Goal: Navigation & Orientation: Find specific page/section

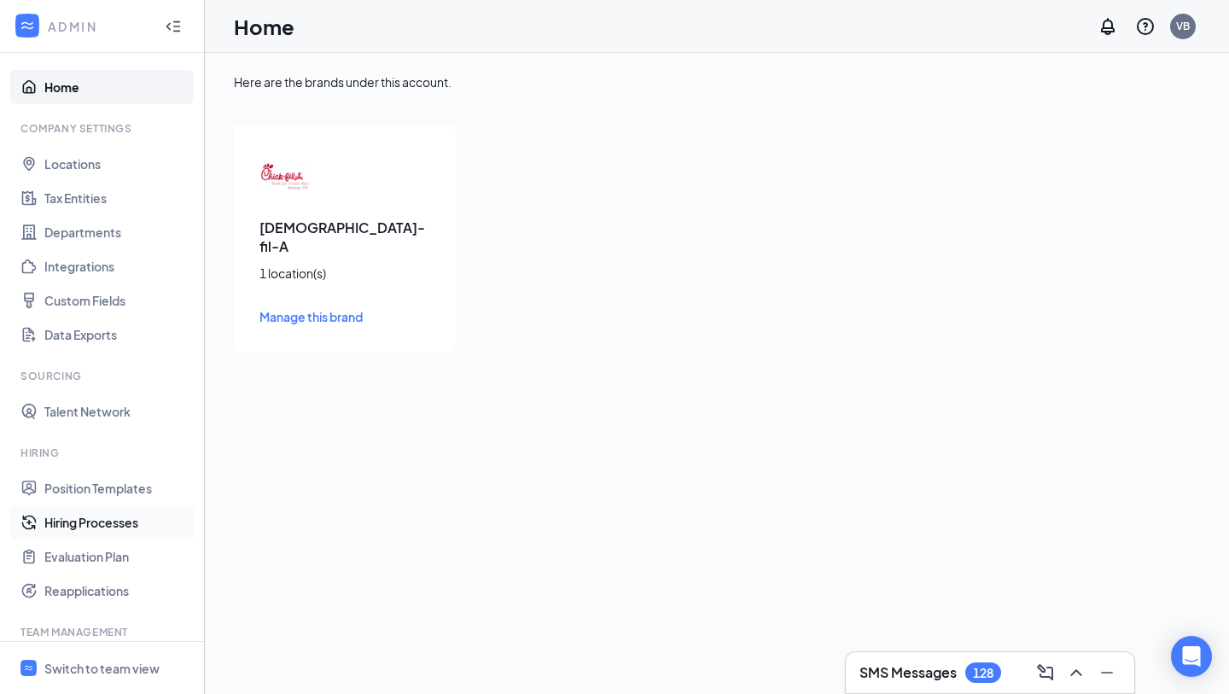
click at [79, 525] on link "Hiring Processes" at bounding box center [117, 522] width 146 height 34
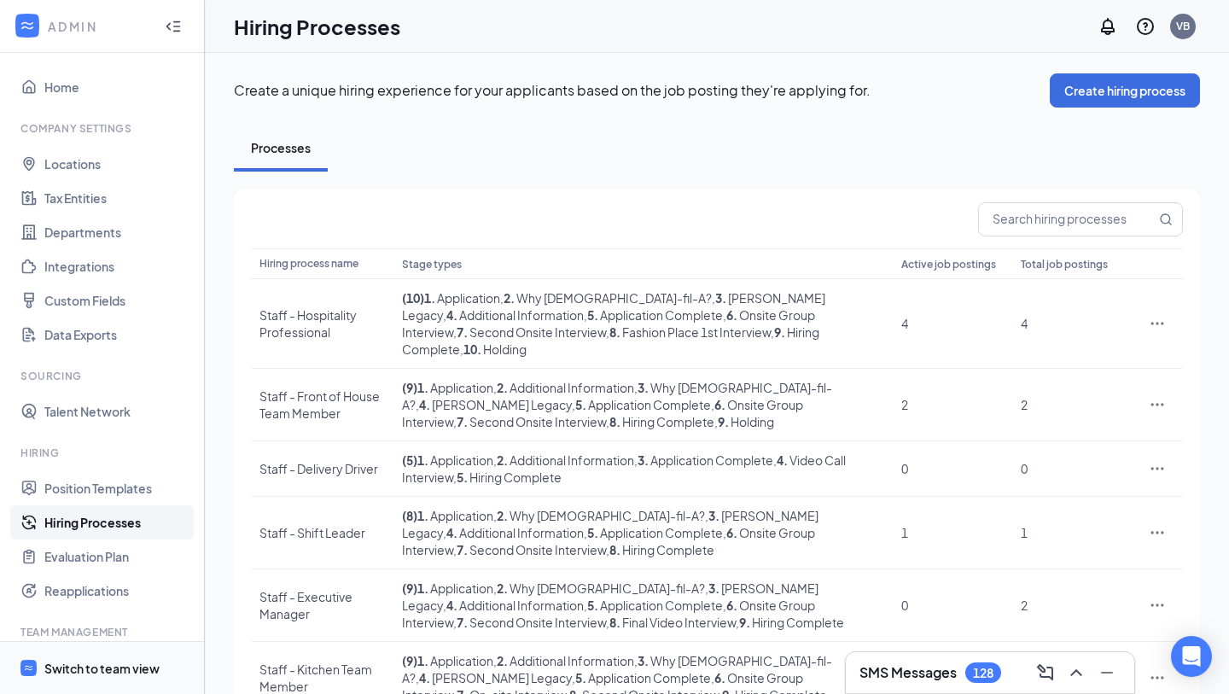
click at [75, 667] on div "Switch to team view" at bounding box center [101, 667] width 115 height 17
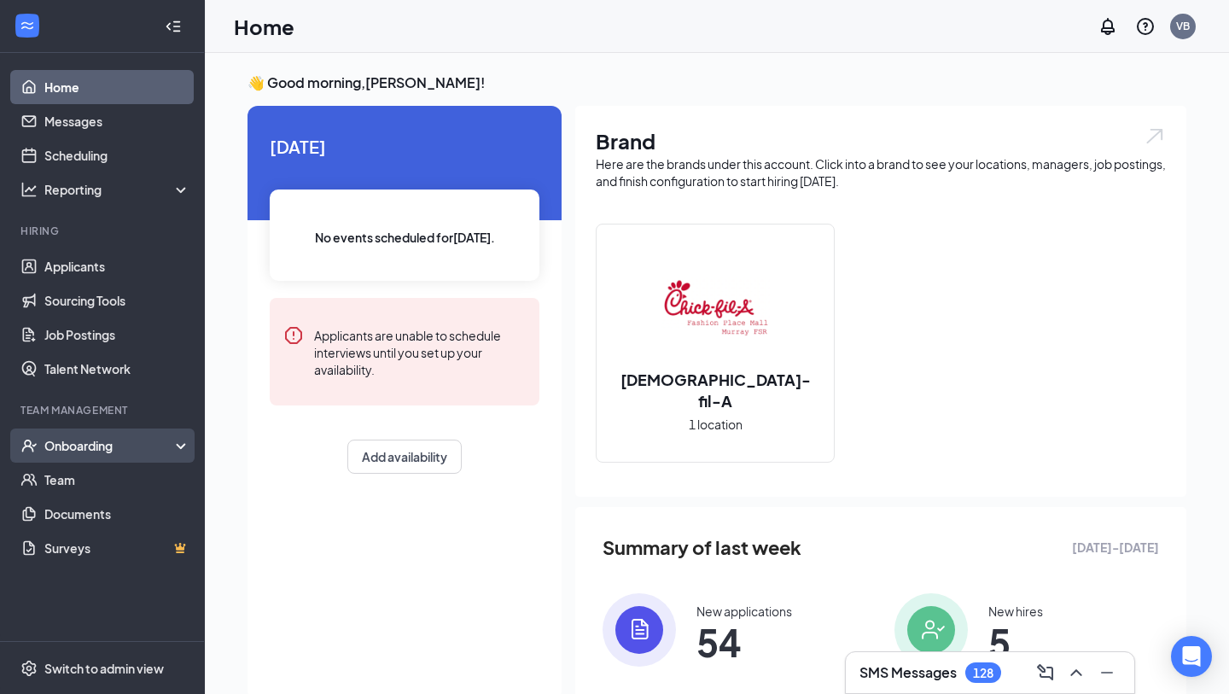
click at [179, 448] on div "Onboarding" at bounding box center [102, 445] width 205 height 34
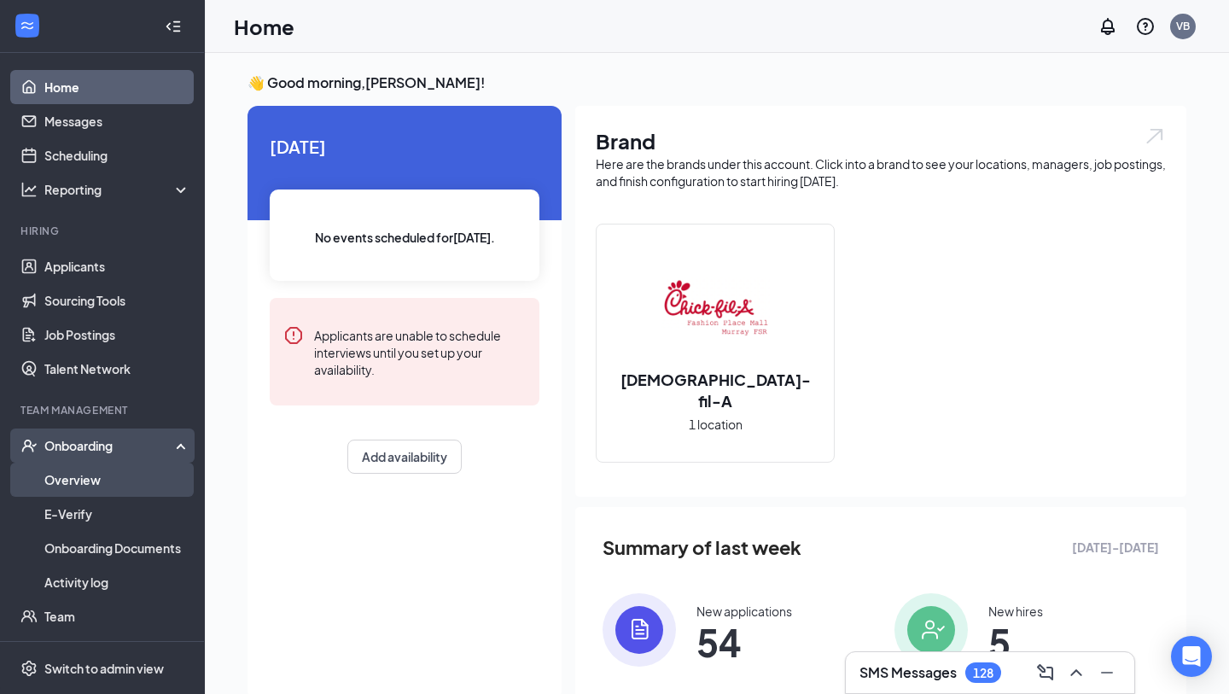
click at [108, 476] on link "Overview" at bounding box center [117, 479] width 146 height 34
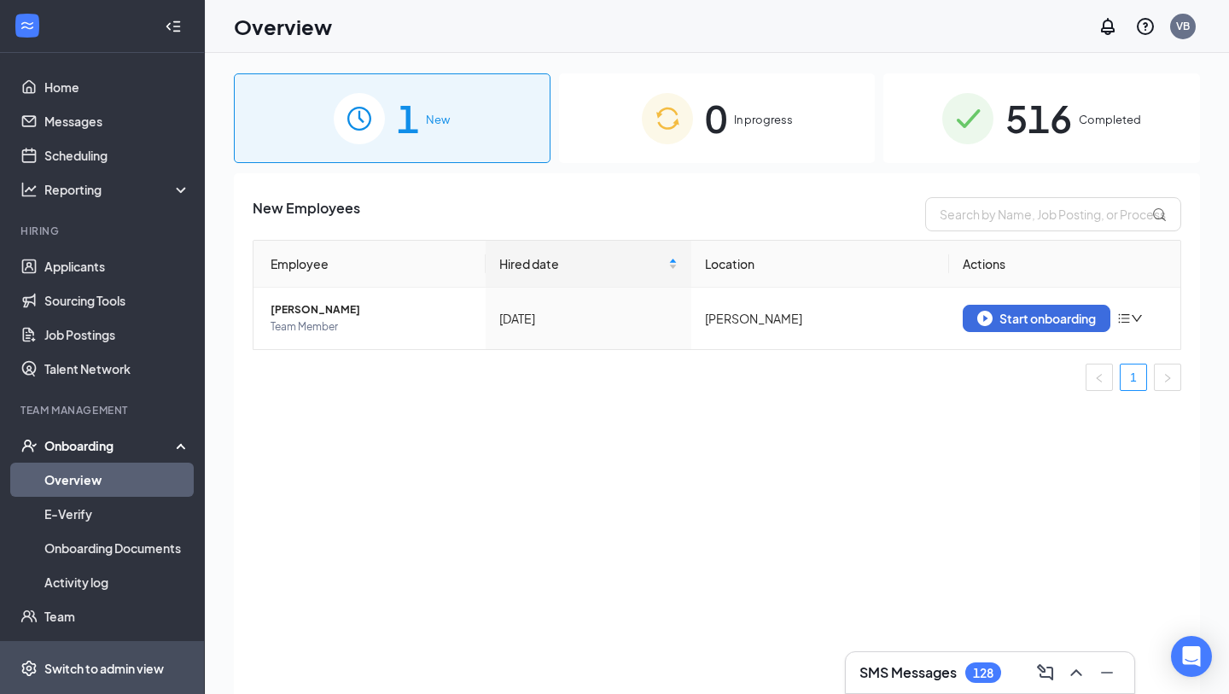
click at [125, 671] on div "Switch to admin view" at bounding box center [103, 667] width 119 height 17
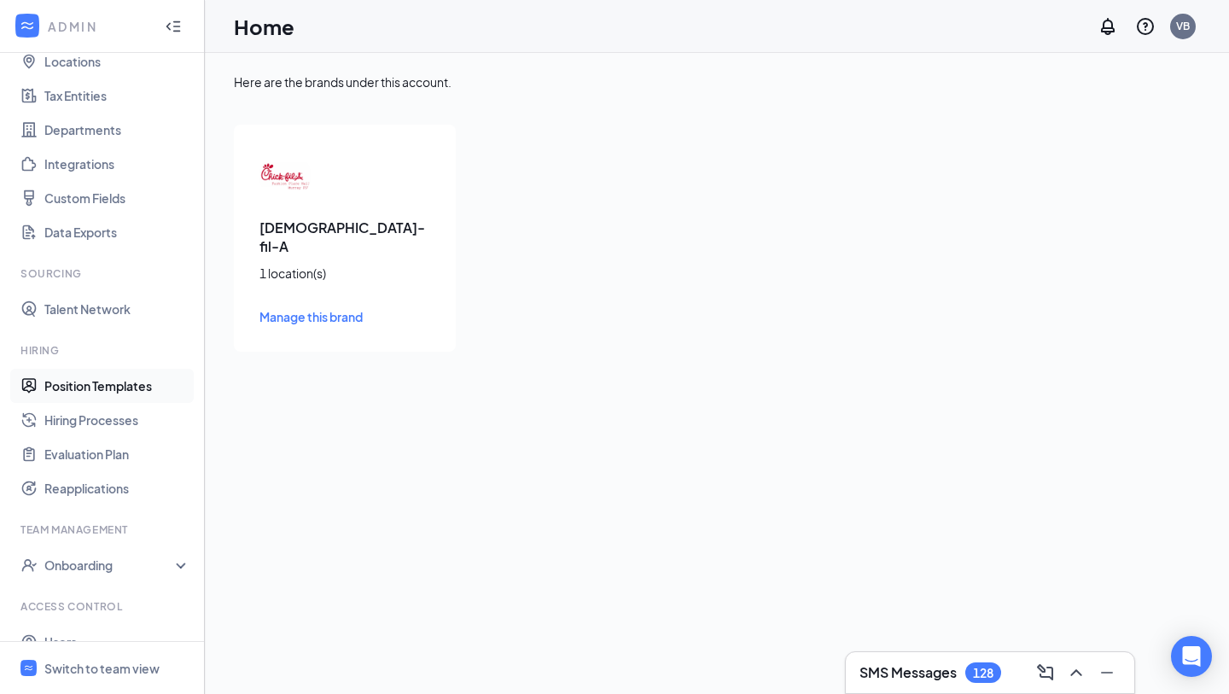
scroll to position [161, 0]
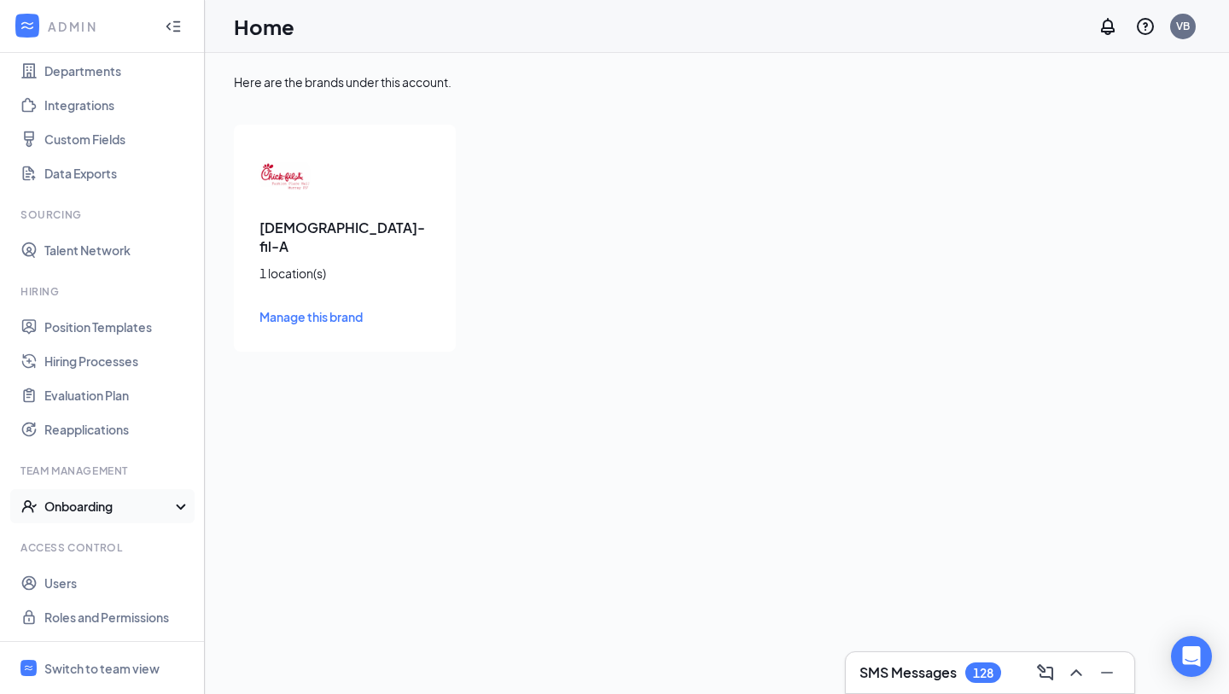
click at [84, 513] on div "Onboarding" at bounding box center [109, 505] width 131 height 17
click at [91, 538] on link "Onboarding Processes" at bounding box center [117, 540] width 146 height 34
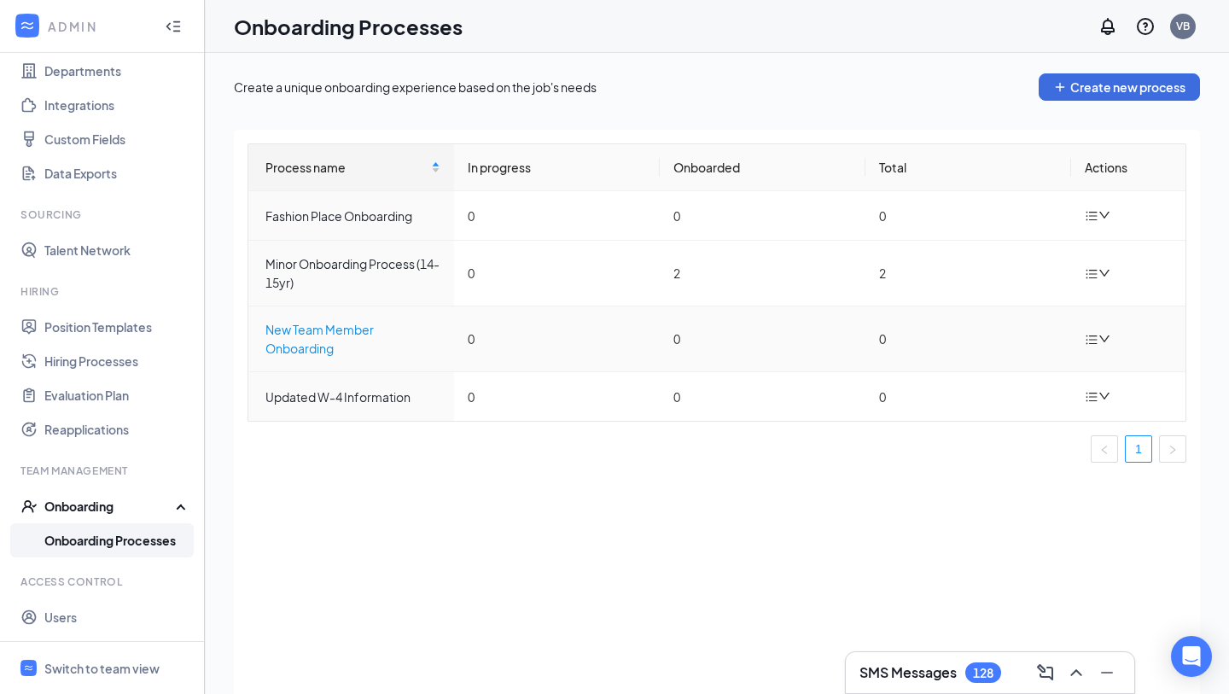
click at [311, 340] on div "New Team Member Onboarding" at bounding box center [352, 339] width 175 height 38
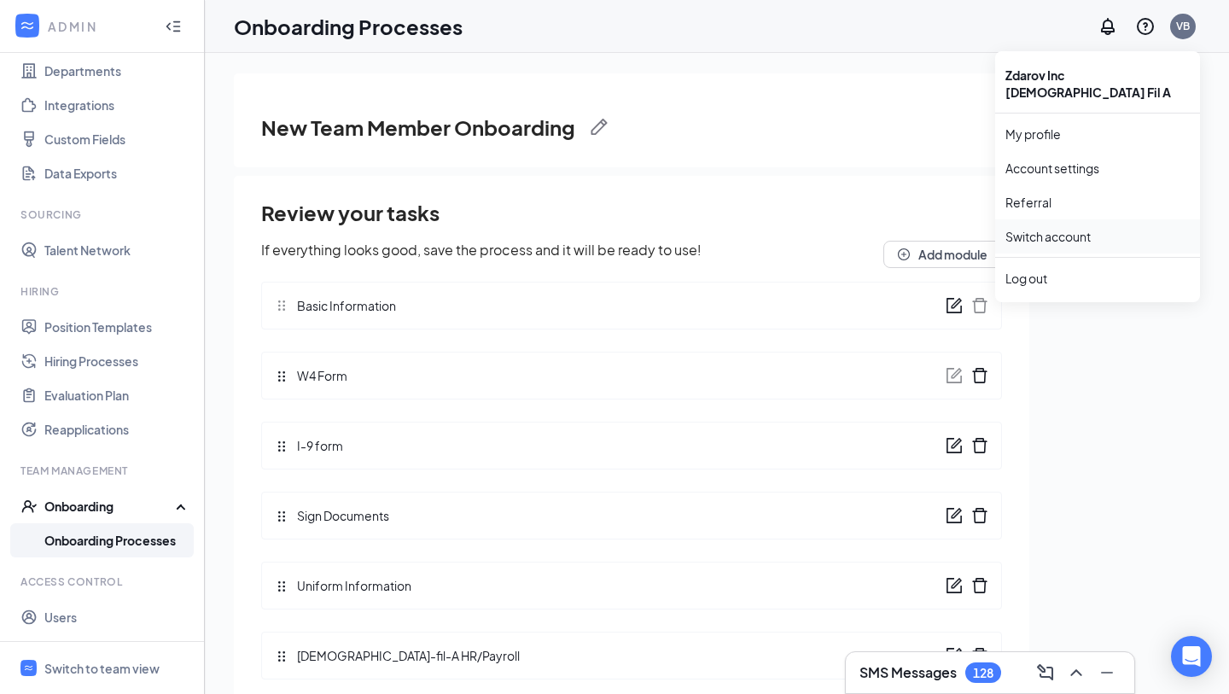
click at [1057, 229] on link "Switch account" at bounding box center [1047, 236] width 85 height 15
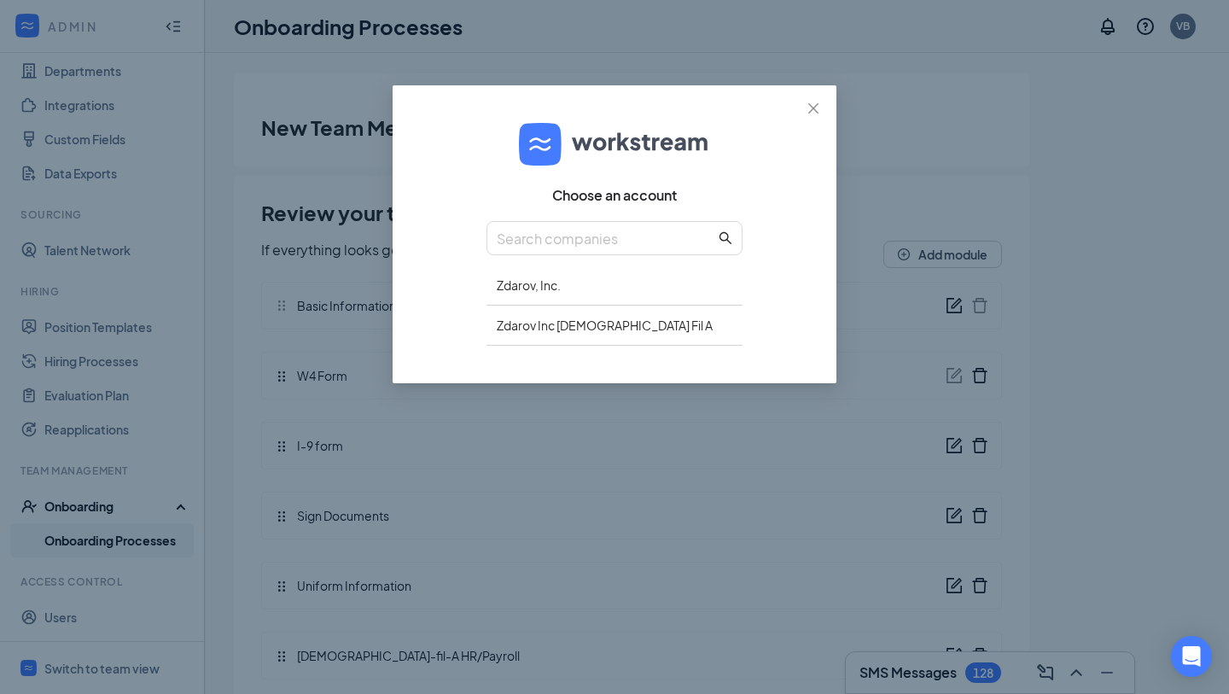
drag, startPoint x: 572, startPoint y: 287, endPoint x: 564, endPoint y: 256, distance: 31.7
click at [570, 280] on div "Zdarov, Inc." at bounding box center [614, 285] width 256 height 40
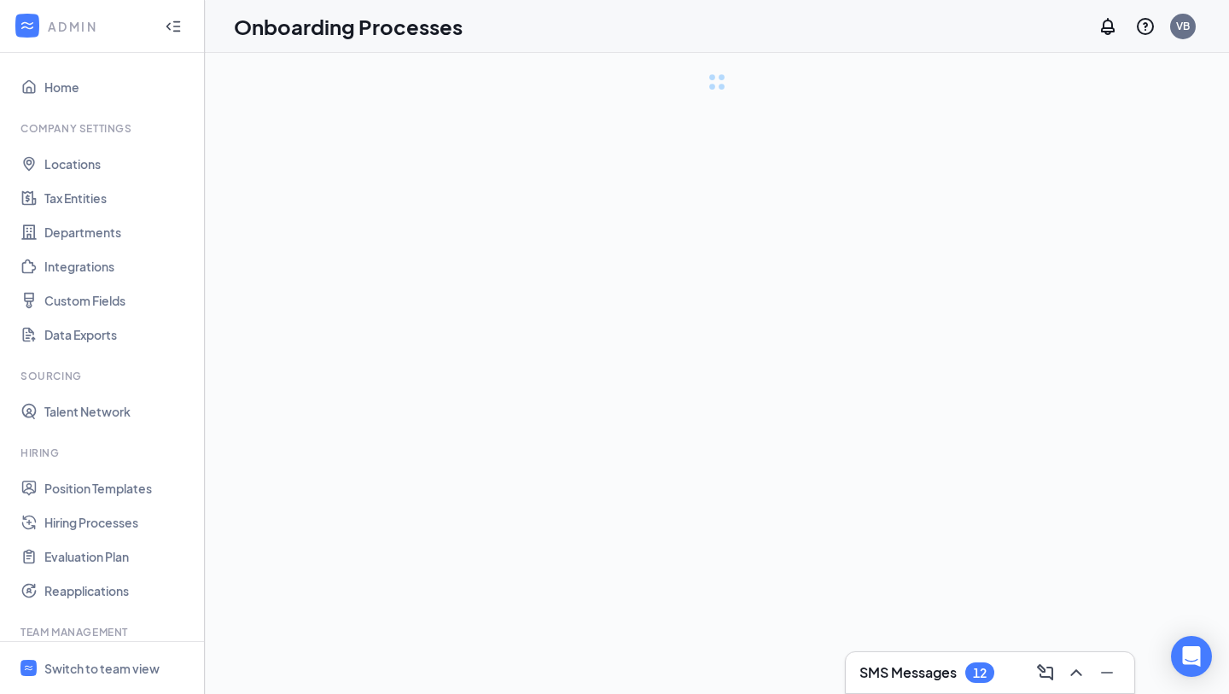
click at [558, 252] on div "loading module details..." at bounding box center [717, 411] width 966 height 677
click at [558, 251] on div "loading module details..." at bounding box center [717, 411] width 966 height 677
click at [148, 334] on link "Data Exports" at bounding box center [117, 334] width 146 height 34
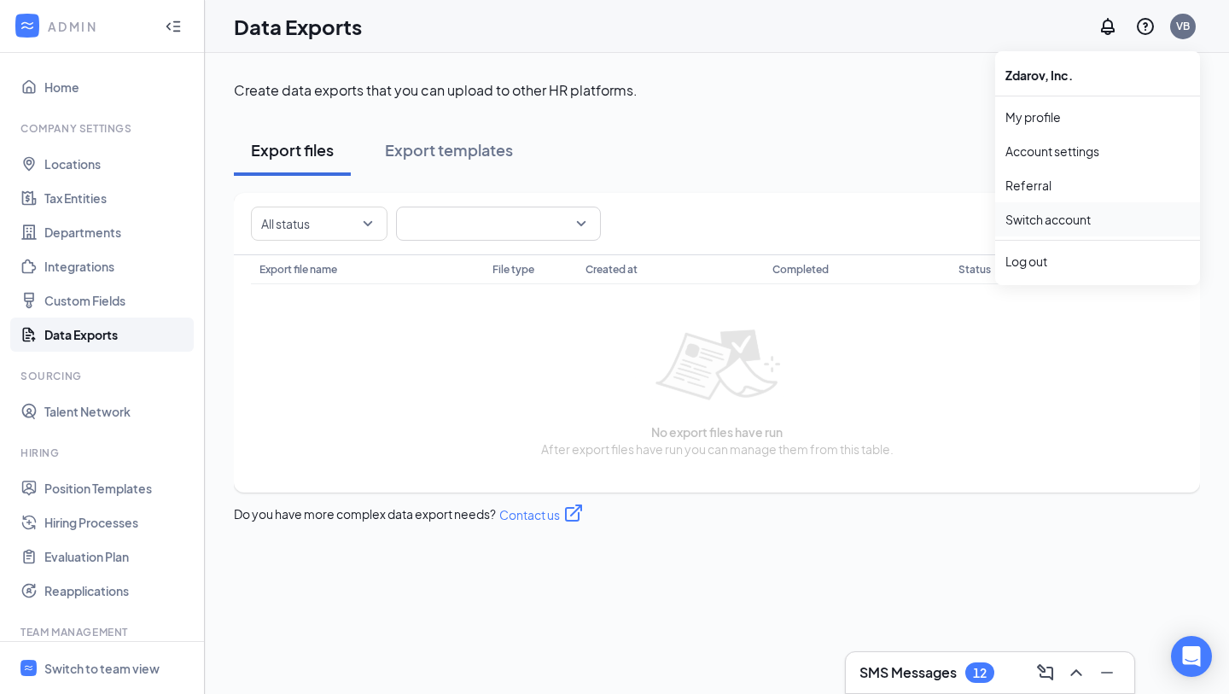
click at [1043, 215] on link "Switch account" at bounding box center [1047, 219] width 85 height 15
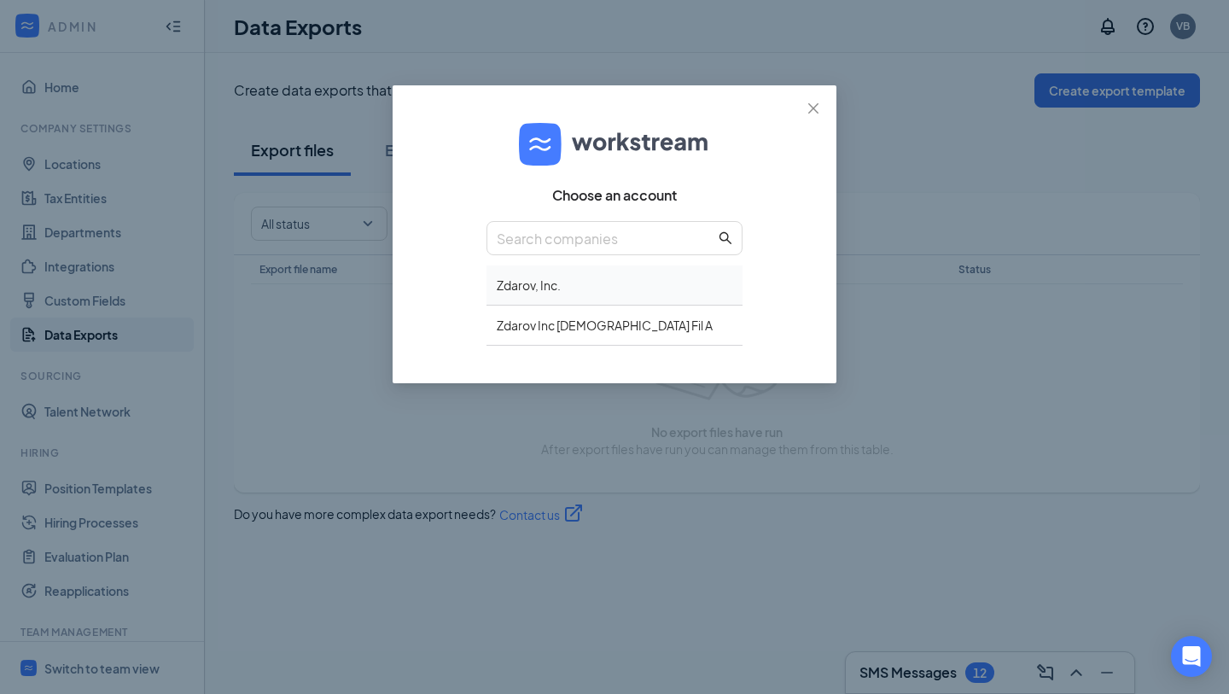
click at [526, 273] on div "Zdarov, Inc." at bounding box center [614, 285] width 256 height 40
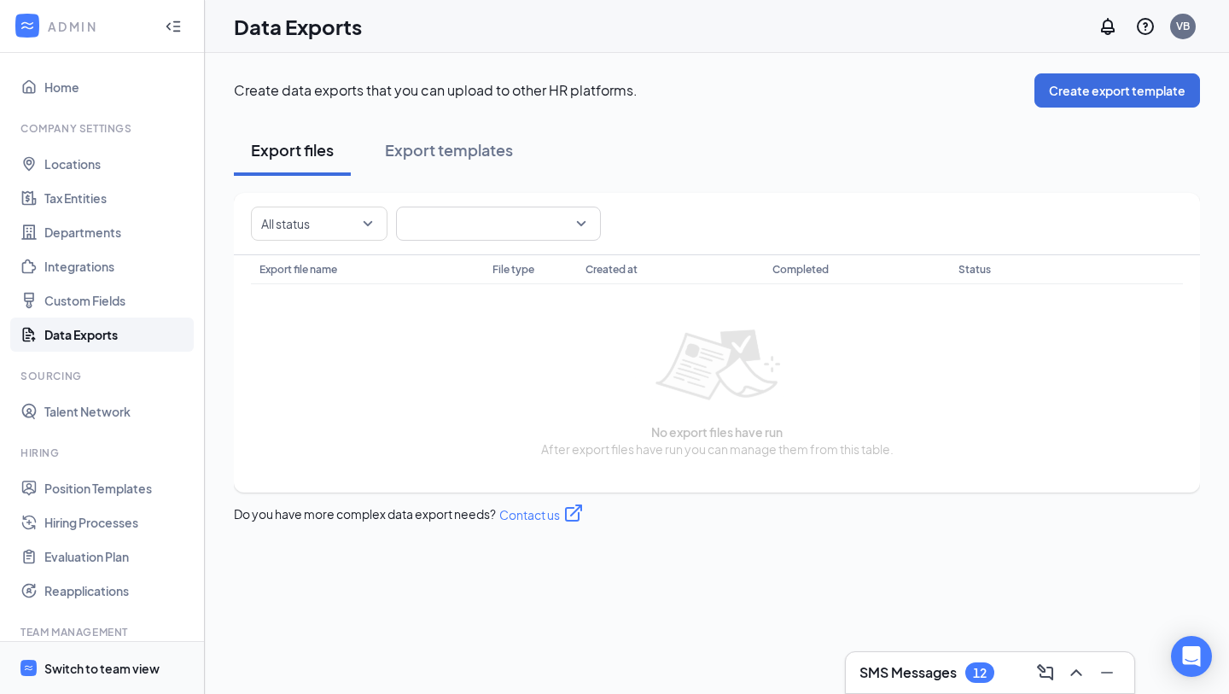
click at [80, 673] on div "Switch to team view" at bounding box center [101, 667] width 115 height 17
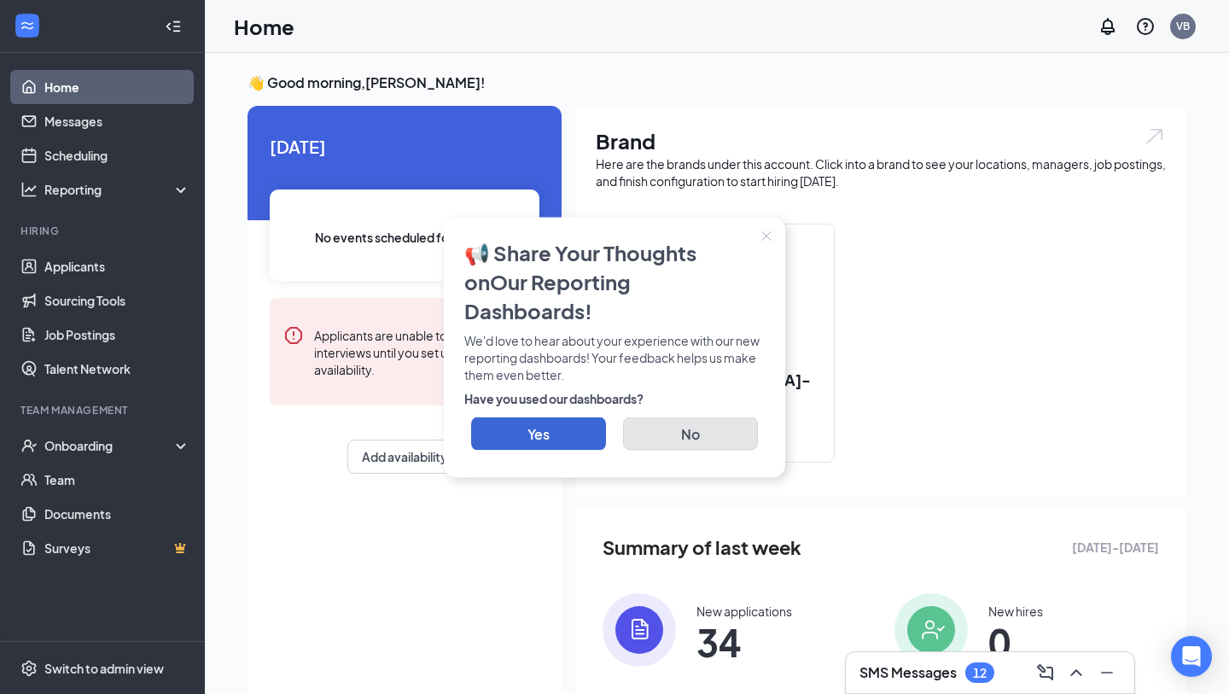
click at [669, 424] on button "No" at bounding box center [690, 432] width 135 height 33
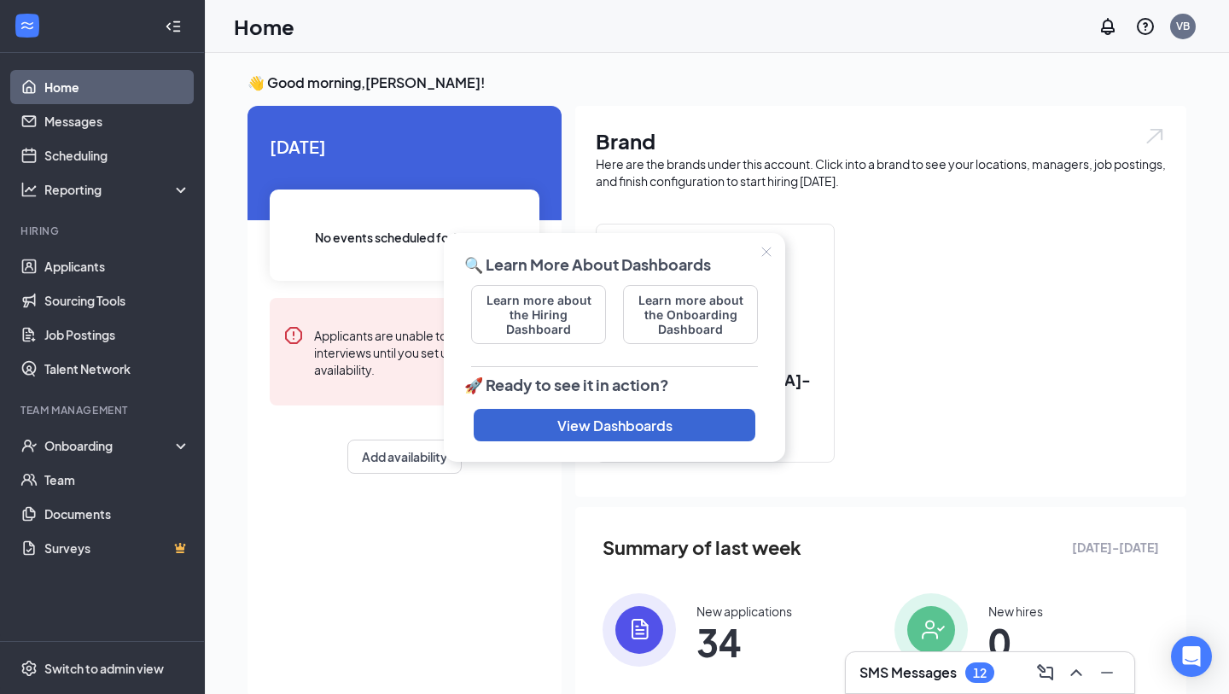
click at [767, 251] on icon "Close" at bounding box center [766, 252] width 10 height 10
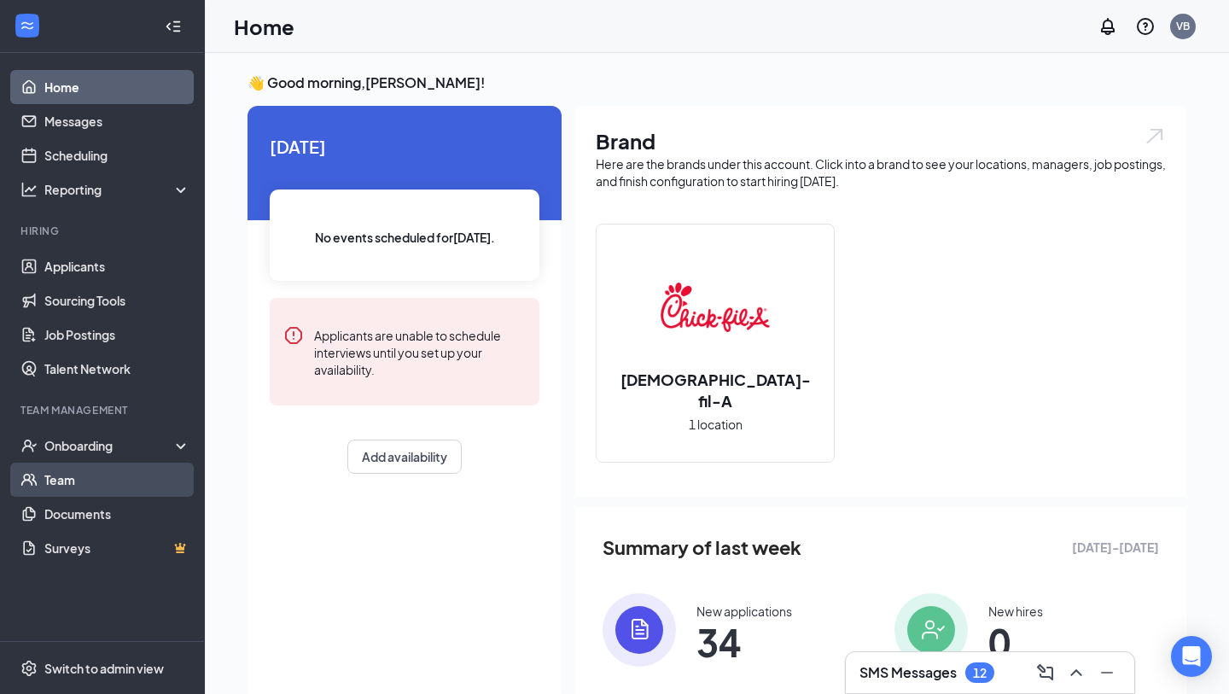
click at [66, 479] on link "Team" at bounding box center [117, 479] width 146 height 34
